Goal: Information Seeking & Learning: Find specific fact

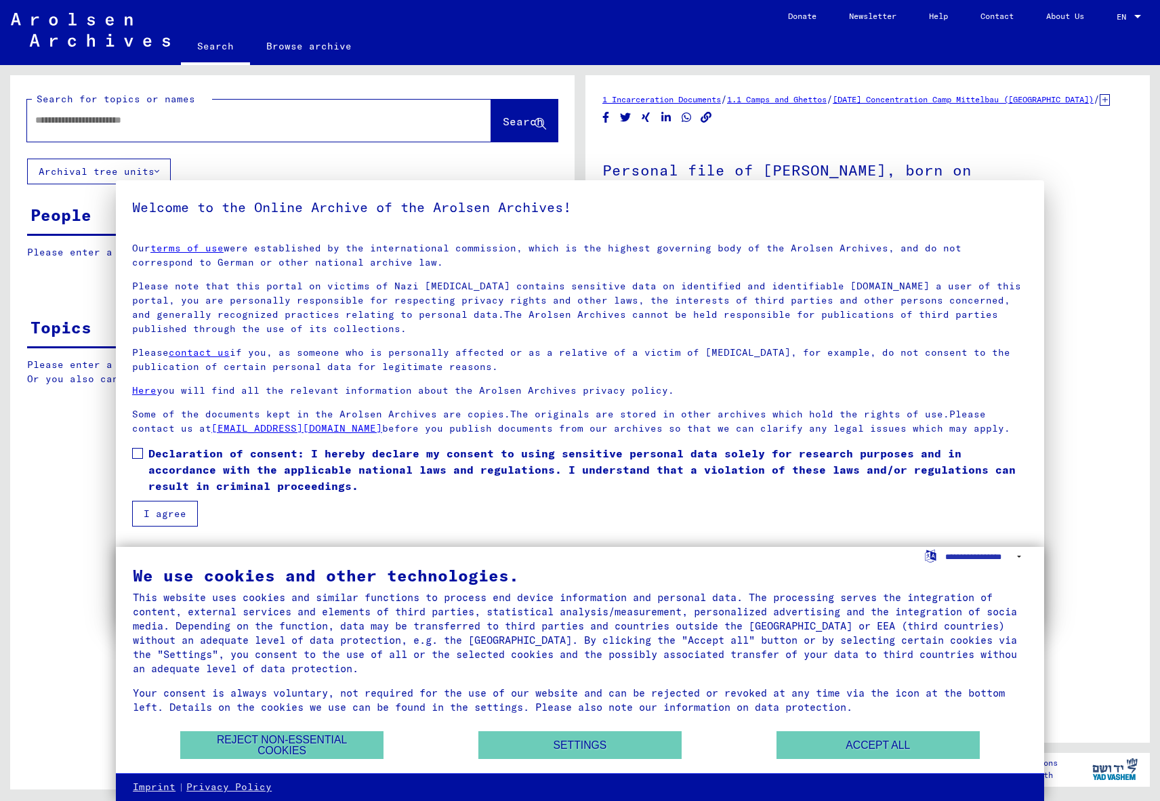
type input "*******"
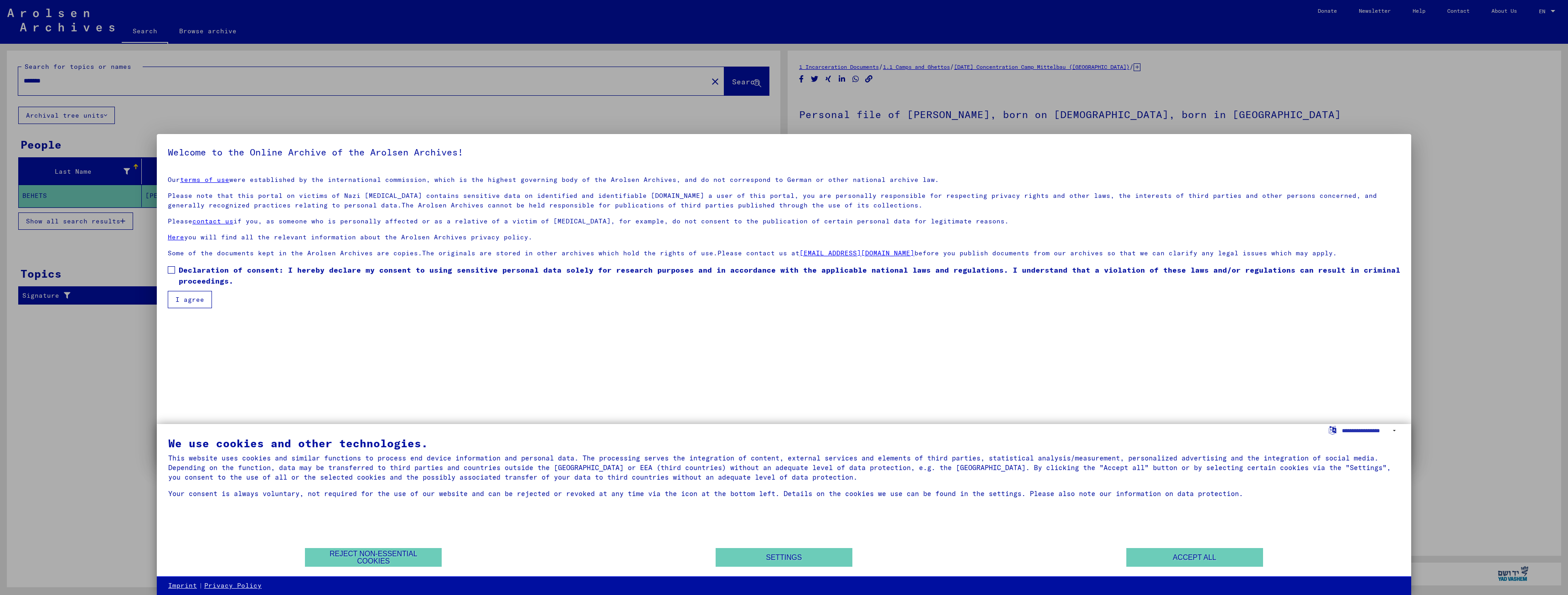
click at [166, 270] on mat-dialog-content "Our terms of use were established by the international commission, which is the…" at bounding box center [783, 238] width 1254 height 139
click at [169, 269] on span at bounding box center [171, 270] width 7 height 7
click at [190, 300] on button "I agree" at bounding box center [190, 299] width 44 height 17
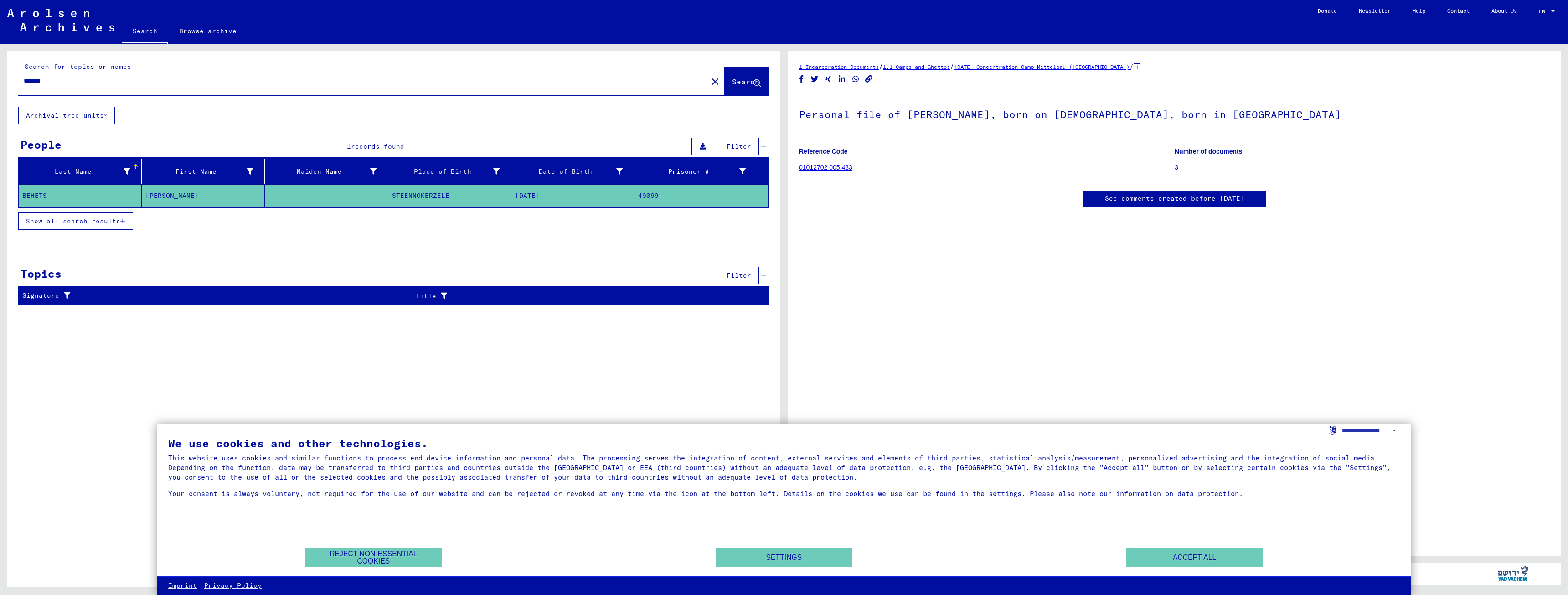
click at [158, 192] on mat-cell "[PERSON_NAME]" at bounding box center [203, 196] width 123 height 22
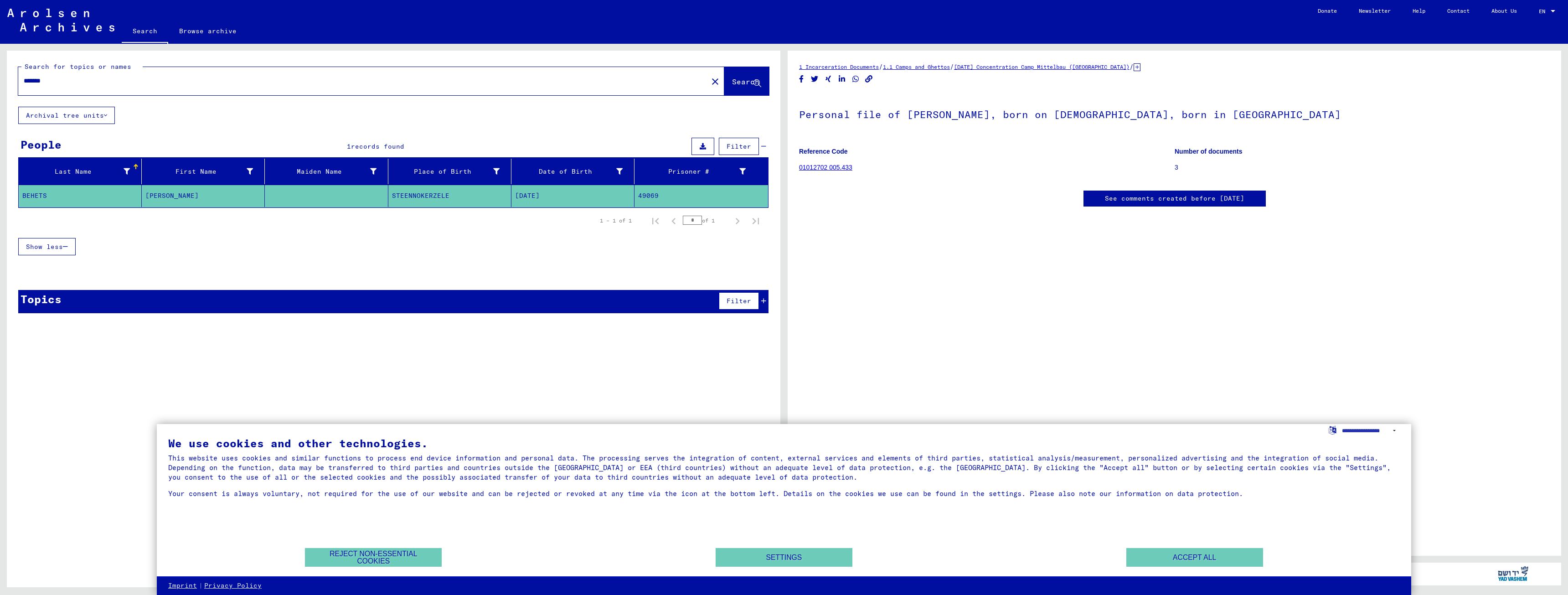
click at [153, 194] on mat-cell "[PERSON_NAME]" at bounding box center [203, 196] width 123 height 22
click at [88, 189] on mat-cell "BEHETS" at bounding box center [80, 196] width 123 height 22
click at [171, 196] on mat-cell "[PERSON_NAME]" at bounding box center [203, 196] width 123 height 22
click at [780, 165] on link "01012702 005.433" at bounding box center [825, 167] width 53 height 7
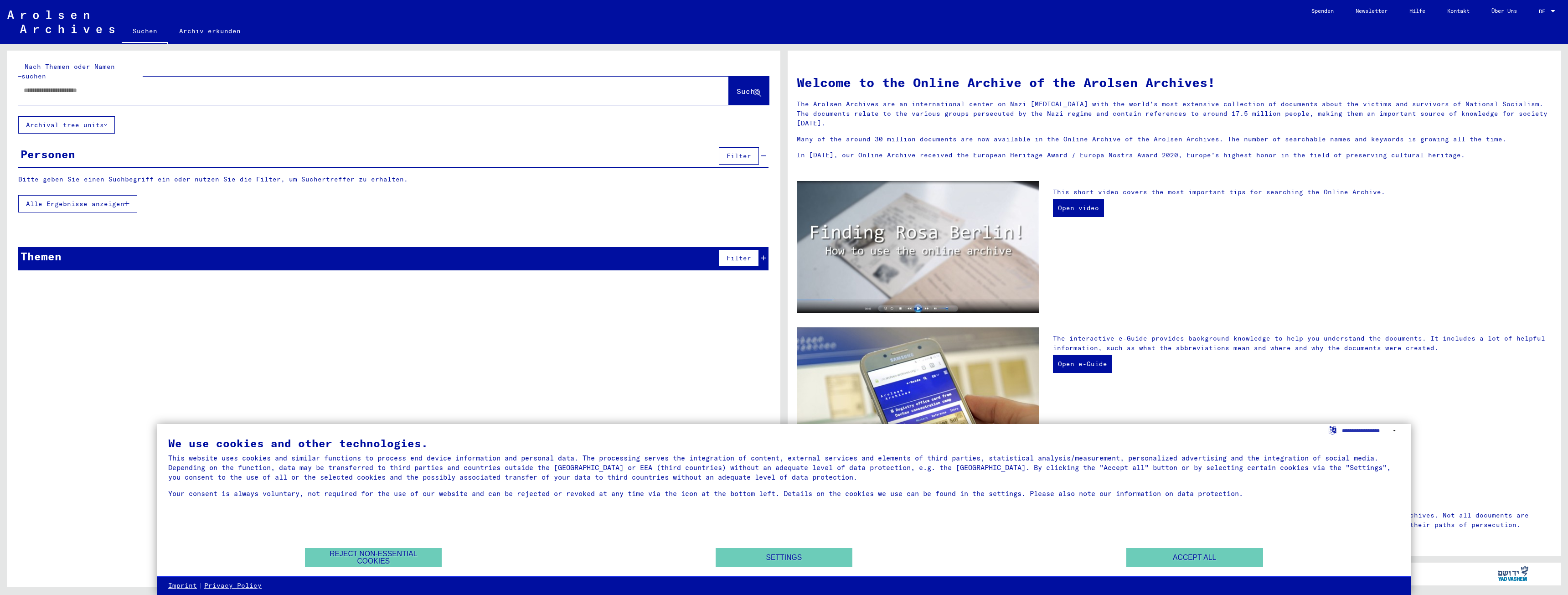
click at [764, 255] on icon at bounding box center [763, 257] width 5 height 6
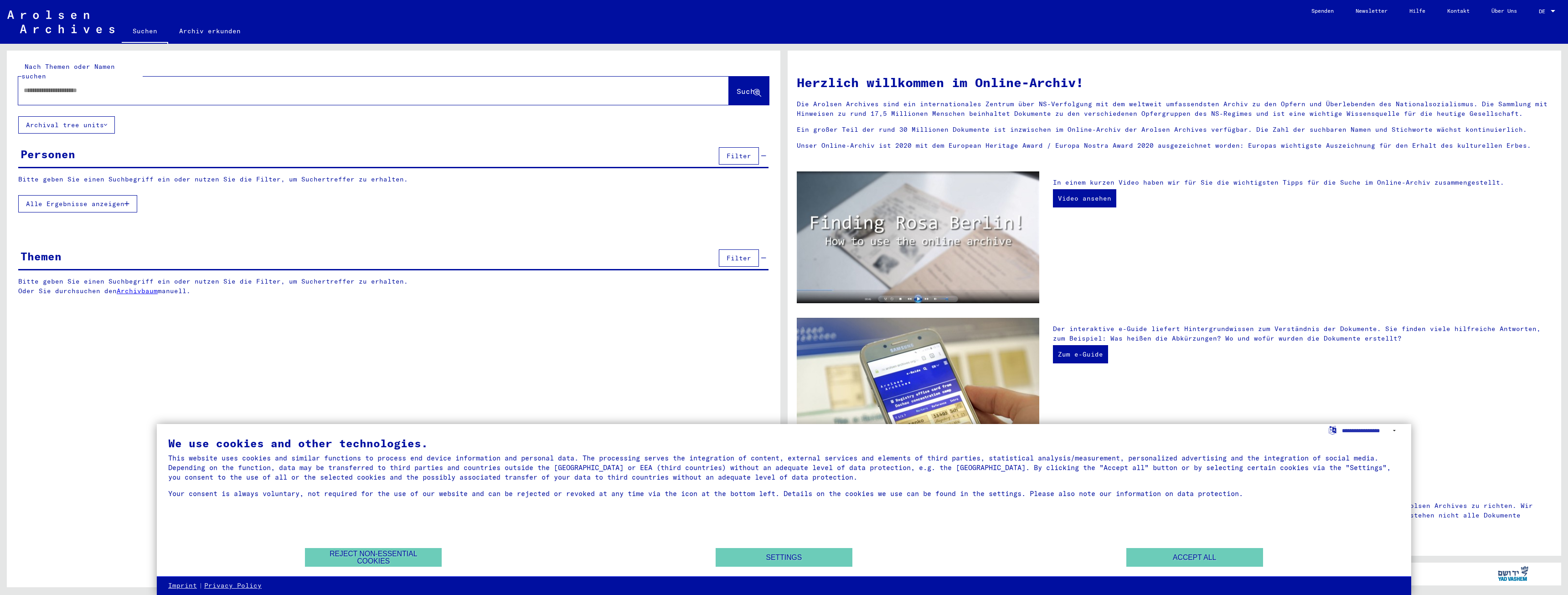
click at [763, 255] on icon at bounding box center [763, 257] width 5 height 6
